Goal: Information Seeking & Learning: Learn about a topic

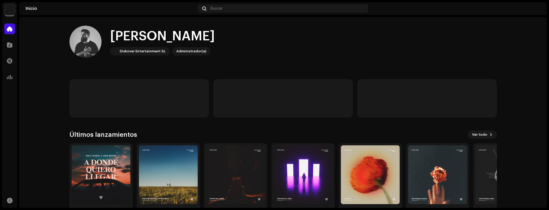
click at [15, 10] on navigation-account-switch "Different Records LLC" at bounding box center [9, 9] width 15 height 15
click at [14, 10] on img at bounding box center [9, 9] width 11 height 11
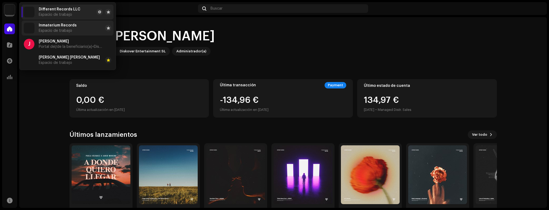
click at [65, 27] on span "Inmaterium Records" at bounding box center [58, 25] width 38 height 4
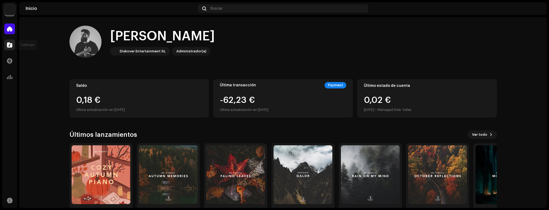
click at [14, 44] on div at bounding box center [9, 45] width 11 height 11
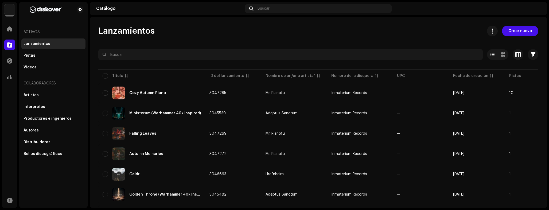
click at [12, 13] on img at bounding box center [9, 9] width 11 height 11
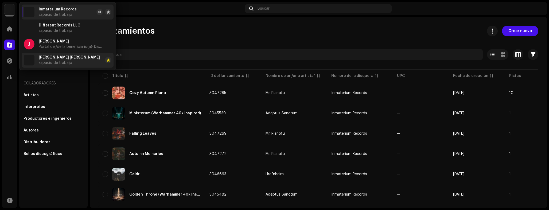
click at [53, 58] on span "Jared Moreno Luna" at bounding box center [69, 57] width 61 height 4
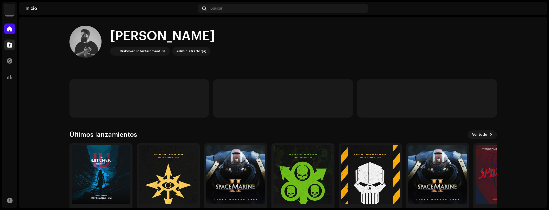
click at [10, 43] on span at bounding box center [9, 45] width 5 height 4
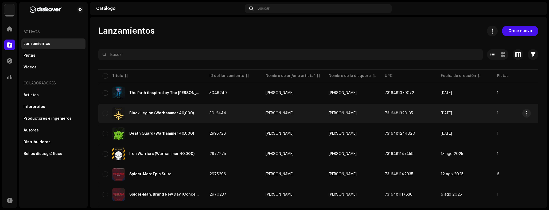
click at [162, 110] on div "Black Legion (Warhammer 40,000)" at bounding box center [152, 113] width 98 height 13
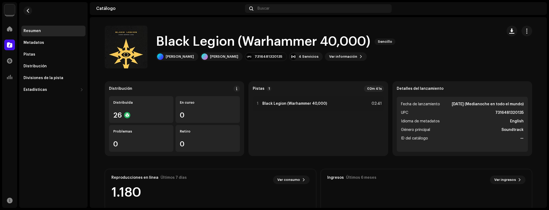
click at [62, 60] on div "Resumen Metadatos Pistas Distribución Divisiones de la pista Estadísticas Consu…" at bounding box center [53, 60] width 64 height 69
click at [62, 58] on div "Pistas" at bounding box center [53, 54] width 64 height 11
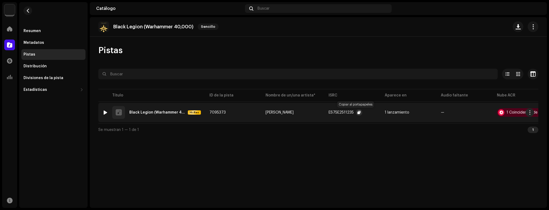
click at [358, 112] on span "button" at bounding box center [359, 112] width 3 height 4
click at [507, 111] on div "1 Coincidencia de audio" at bounding box center [528, 113] width 42 height 4
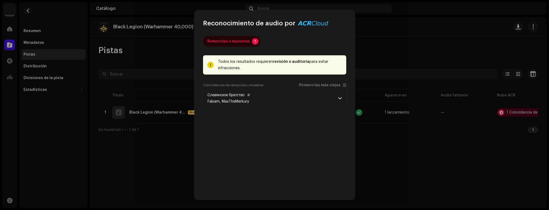
click at [285, 98] on p-accordion-header "Славянское братство Fabam, MaxTheMerkury" at bounding box center [274, 99] width 143 height 18
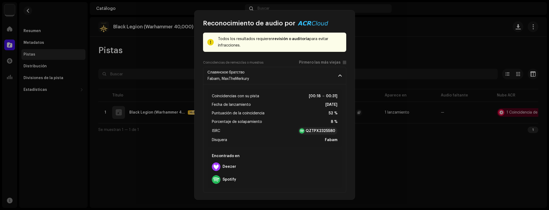
scroll to position [24, 0]
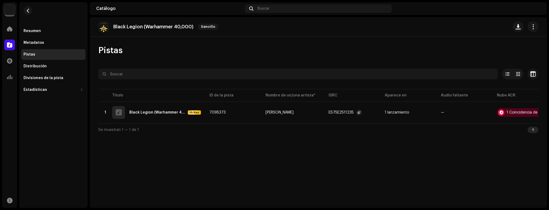
click at [363, 149] on div "Reconocimiento de audio por Remezclas o muestras 1 Todos los resultados requier…" at bounding box center [274, 105] width 549 height 210
click at [32, 66] on div "Distribución" at bounding box center [35, 66] width 23 height 4
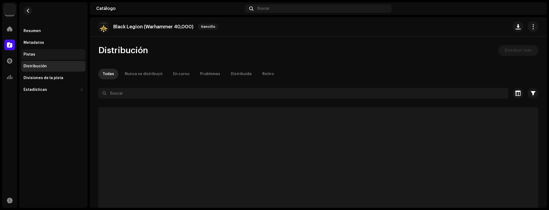
click at [35, 53] on div "Pistas" at bounding box center [54, 54] width 60 height 4
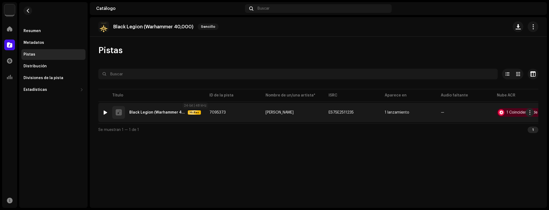
click at [200, 113] on span "Hi-Res" at bounding box center [194, 113] width 12 height 4
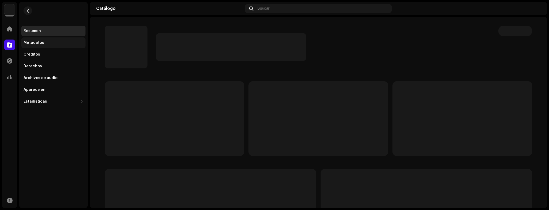
click at [34, 43] on div "Metadatos" at bounding box center [34, 43] width 21 height 4
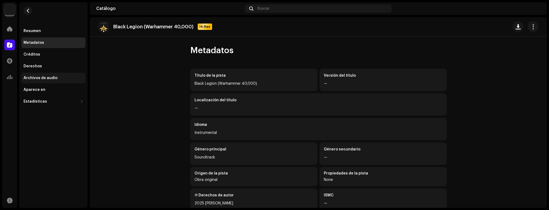
click at [40, 77] on div "Archivos de audio" at bounding box center [41, 78] width 34 height 4
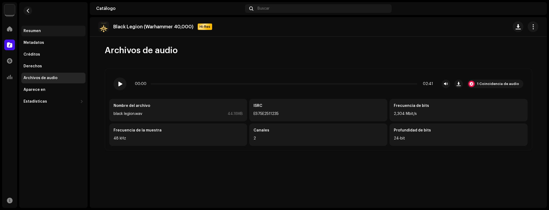
click at [34, 32] on div "Resumen" at bounding box center [32, 31] width 17 height 4
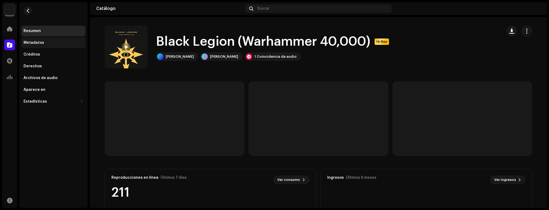
click at [33, 43] on div "Metadatos" at bounding box center [34, 43] width 21 height 4
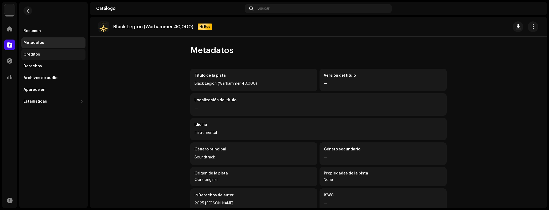
click at [48, 56] on div "Créditos" at bounding box center [54, 54] width 60 height 4
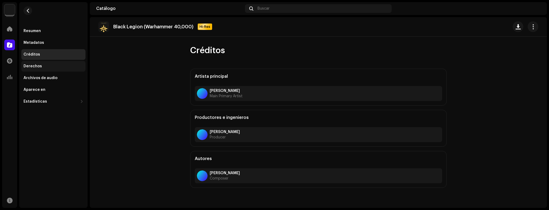
click at [51, 68] on div "Derechos" at bounding box center [53, 66] width 64 height 11
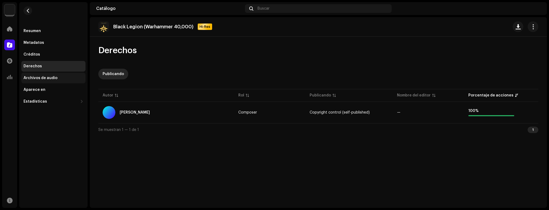
click at [49, 80] on div "Archivos de audio" at bounding box center [41, 78] width 34 height 4
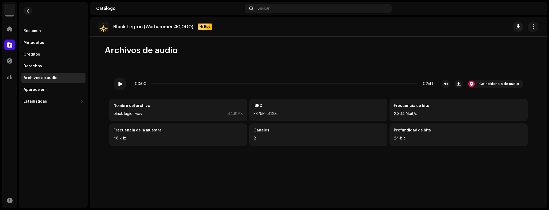
click at [266, 112] on div "ES75E2511235" at bounding box center [319, 114] width 130 height 6
copy div "ES75E2511235"
click at [335, 122] on div "Nombre del archivo black legion.wav 44.18MB ISRC ES75E2511235 Frecuencia de bit…" at bounding box center [318, 122] width 418 height 47
click at [51, 45] on div "Metadatos" at bounding box center [53, 42] width 64 height 11
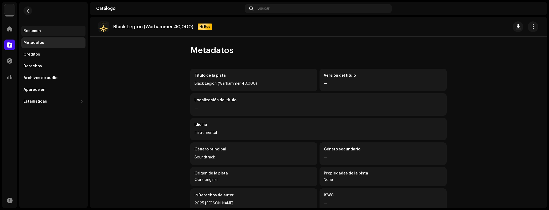
click at [41, 36] on div "Resumen" at bounding box center [53, 31] width 64 height 11
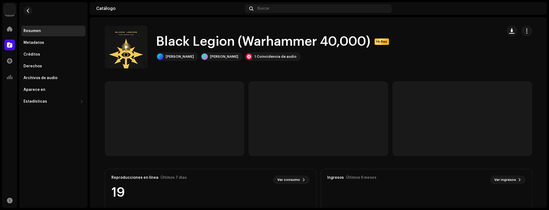
click at [41, 33] on div "Resumen" at bounding box center [53, 31] width 64 height 11
click at [55, 44] on div "Metadatos" at bounding box center [54, 43] width 60 height 4
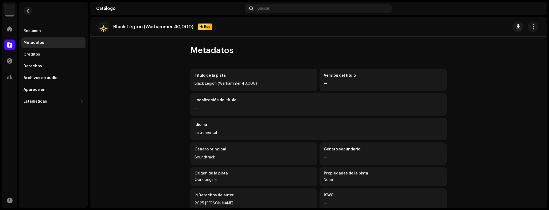
click at [32, 60] on div "Resumen Metadatos Créditos Derechos Archivos de audio Aparece en Estadísticas C…" at bounding box center [53, 66] width 64 height 81
click at [35, 57] on div "Créditos" at bounding box center [53, 54] width 64 height 11
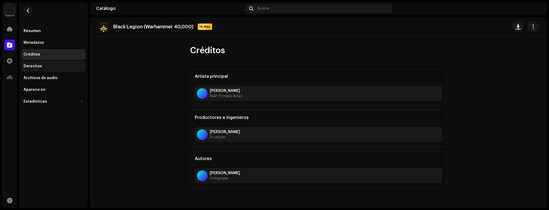
click at [40, 64] on div "Derechos" at bounding box center [33, 66] width 18 height 4
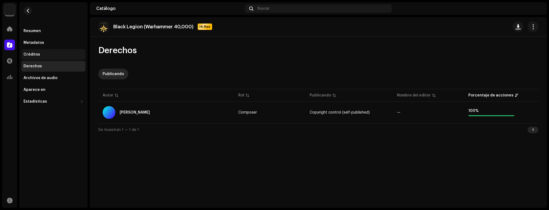
click at [41, 53] on div "Créditos" at bounding box center [54, 54] width 60 height 4
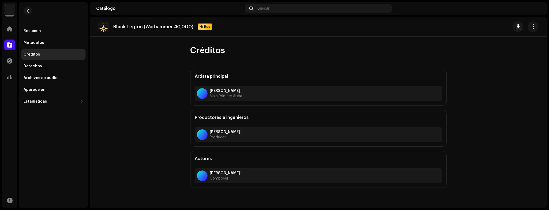
click at [42, 84] on div "Resumen Metadatos Créditos Derechos Archivos de audio Aparece en Estadísticas C…" at bounding box center [53, 66] width 64 height 81
click at [40, 88] on div "Aparece en" at bounding box center [35, 90] width 22 height 4
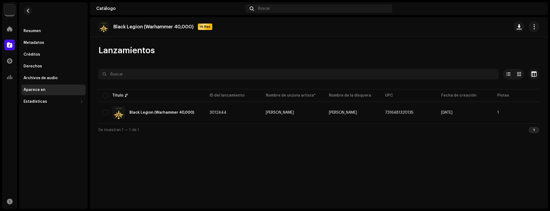
click at [8, 8] on img at bounding box center [9, 9] width 11 height 11
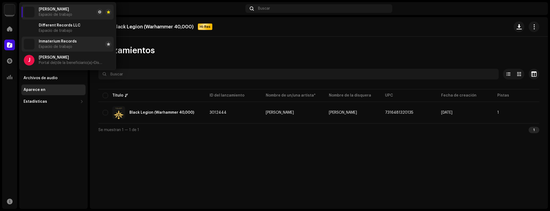
click at [71, 45] on span "Espacio de trabajo" at bounding box center [55, 47] width 33 height 4
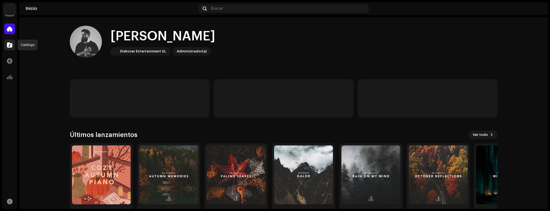
click at [12, 43] on span at bounding box center [9, 45] width 5 height 4
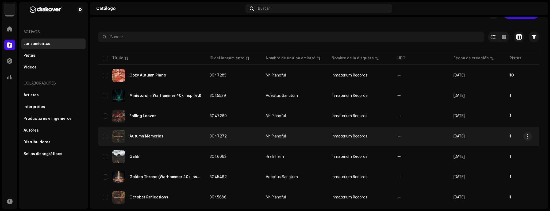
scroll to position [19, 0]
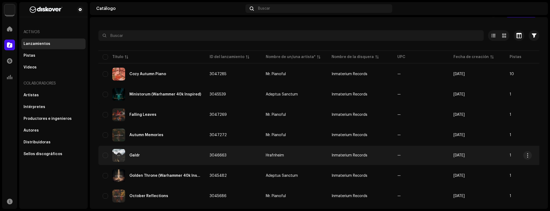
click at [155, 161] on div "Galdr" at bounding box center [152, 155] width 98 height 13
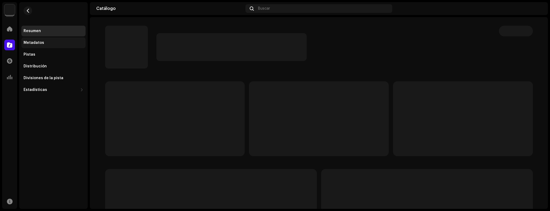
click at [37, 42] on div "Metadatos" at bounding box center [34, 43] width 21 height 4
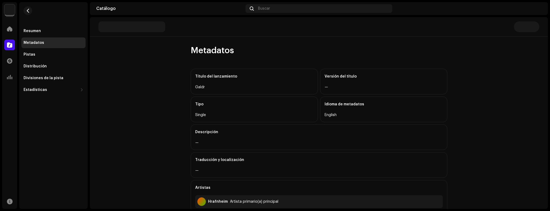
click at [42, 49] on div "Resumen Metadatos Pistas Distribución Divisiones de la pista Estadísticas Consu…" at bounding box center [53, 60] width 64 height 69
click at [41, 51] on div "Pistas" at bounding box center [53, 54] width 64 height 11
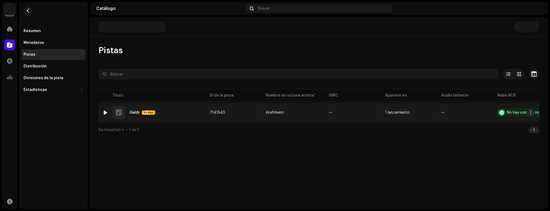
click at [220, 121] on td "7141543" at bounding box center [233, 112] width 56 height 19
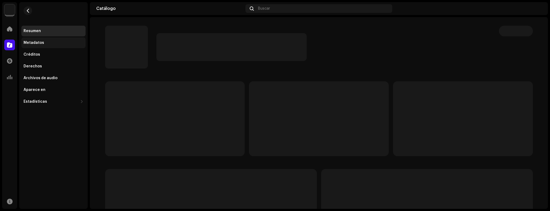
click at [37, 46] on div "Metadatos" at bounding box center [53, 42] width 64 height 11
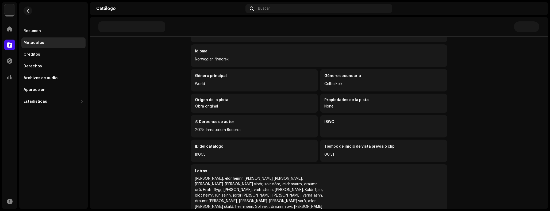
scroll to position [87, 0]
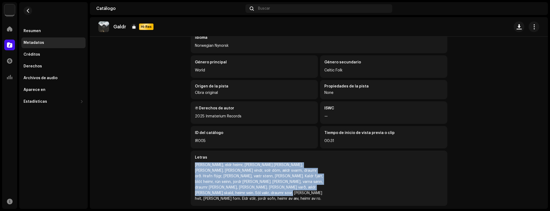
drag, startPoint x: 220, startPoint y: 193, endPoint x: 182, endPoint y: 162, distance: 48.2
click at [182, 162] on div "Metadatos Título de la pista Galdr Versión del título — Localización del título…" at bounding box center [319, 86] width 274 height 256
click at [150, 142] on catalog-tracks-details-metadata "Galdr Hi-Res Metadatos Título de la pista Galdr Versión del título — Localizaci…" at bounding box center [319, 72] width 458 height 284
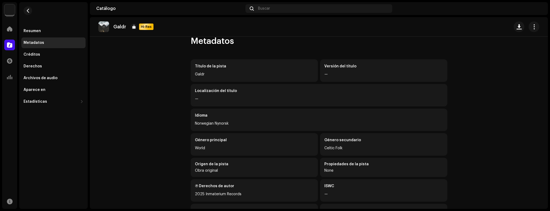
scroll to position [0, 0]
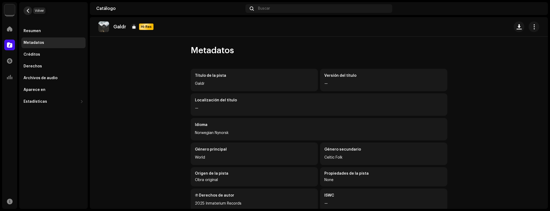
click at [28, 11] on span "button" at bounding box center [28, 11] width 4 height 4
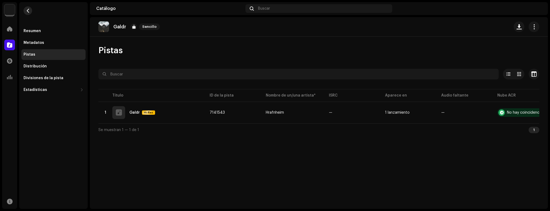
click at [30, 11] on button "button" at bounding box center [28, 10] width 9 height 9
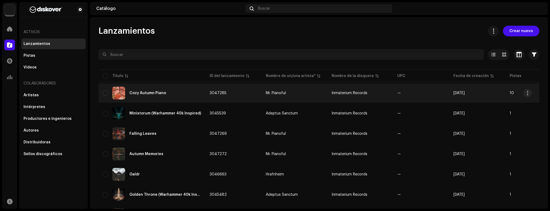
click at [162, 97] on div "Cozy Autumn Piano" at bounding box center [152, 93] width 98 height 13
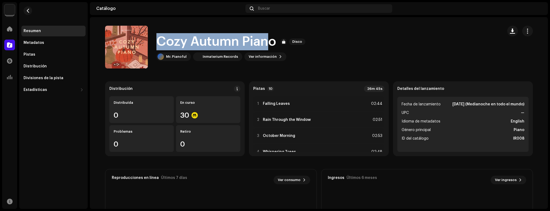
drag, startPoint x: 155, startPoint y: 41, endPoint x: 274, endPoint y: 42, distance: 118.9
click at [270, 42] on h1 "Cozy Autumn Piano" at bounding box center [216, 41] width 120 height 17
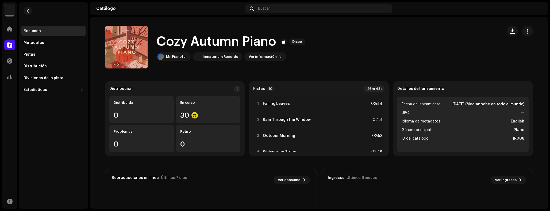
click at [318, 46] on div "Cozy Autumn Piano Disco Mr. Pianoful Inmaterium Records Ver información" at bounding box center [301, 47] width 393 height 43
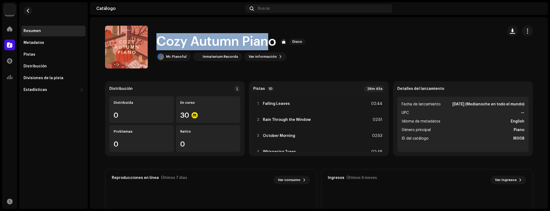
drag, startPoint x: 156, startPoint y: 42, endPoint x: 271, endPoint y: 41, distance: 114.6
click at [269, 41] on h1 "Cozy Autumn Piano" at bounding box center [216, 41] width 120 height 17
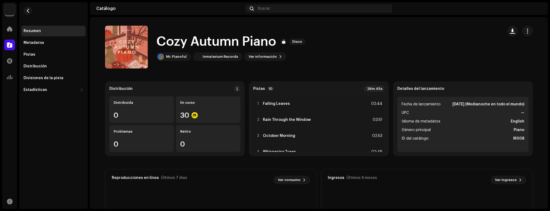
click at [359, 48] on div "Cozy Autumn Piano Disco Mr. Pianoful Inmaterium Records Ver información" at bounding box center [301, 47] width 393 height 43
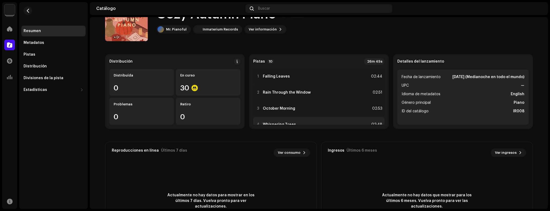
scroll to position [76, 0]
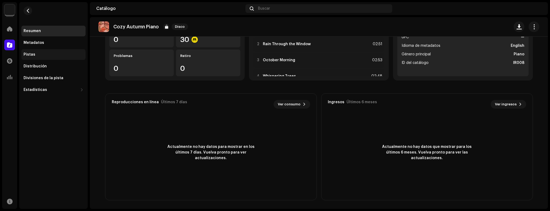
click at [33, 53] on div "Pistas" at bounding box center [30, 54] width 12 height 4
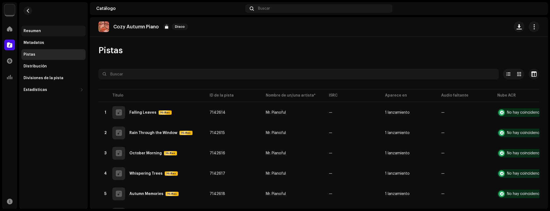
click at [48, 32] on div "Resumen" at bounding box center [54, 31] width 60 height 4
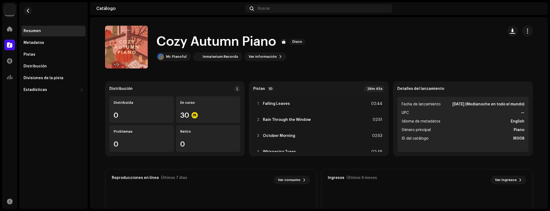
click at [7, 8] on img at bounding box center [9, 9] width 11 height 11
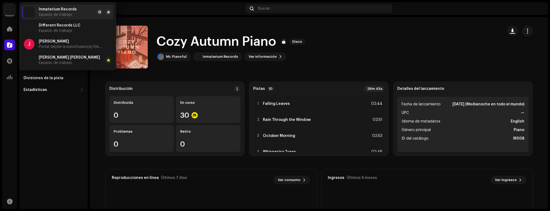
click at [326, 45] on div "Cozy Autumn Piano Disco Mr. Pianoful Inmaterium Records Ver información" at bounding box center [301, 47] width 393 height 43
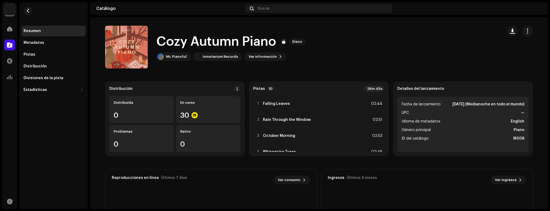
click at [9, 49] on div at bounding box center [9, 45] width 11 height 11
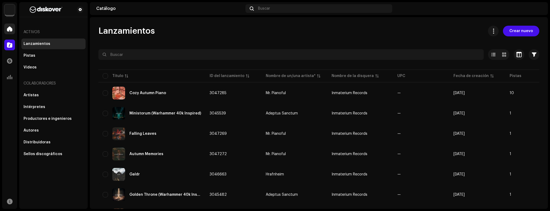
click at [9, 31] on div at bounding box center [9, 29] width 11 height 11
